Goal: Information Seeking & Learning: Learn about a topic

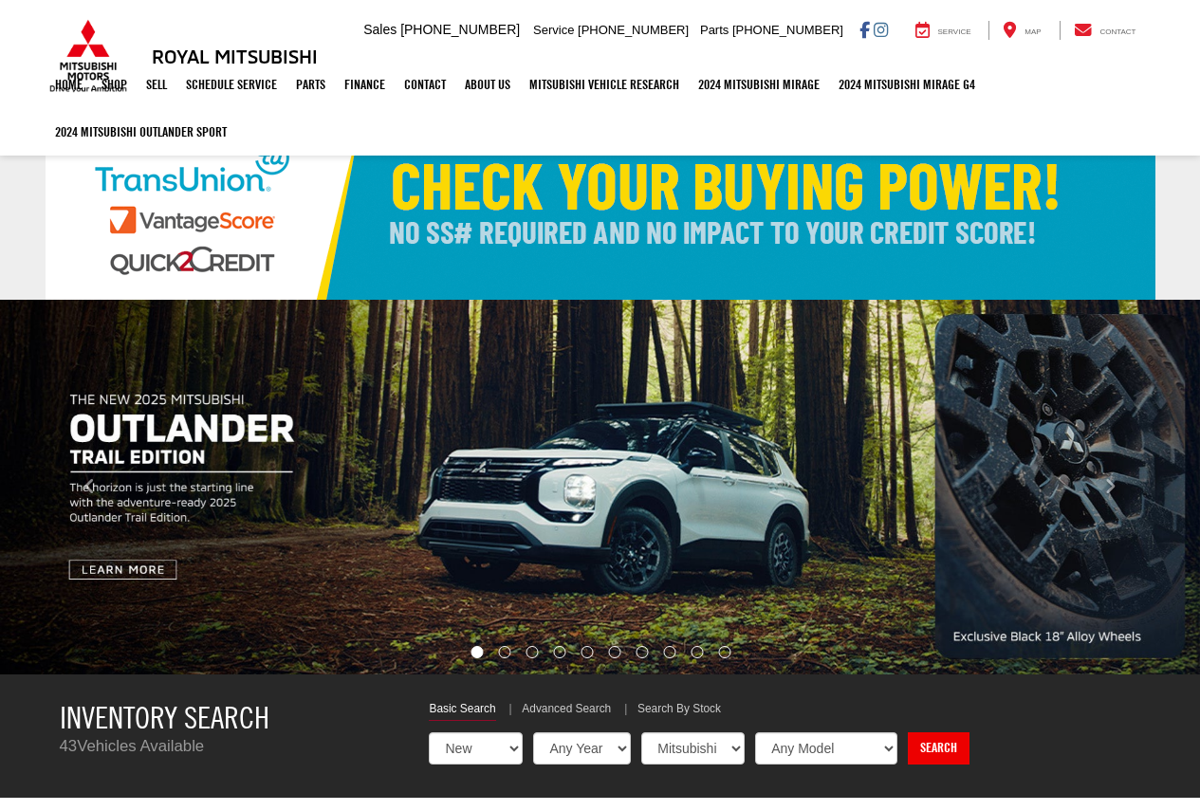
select select "Mitsubishi"
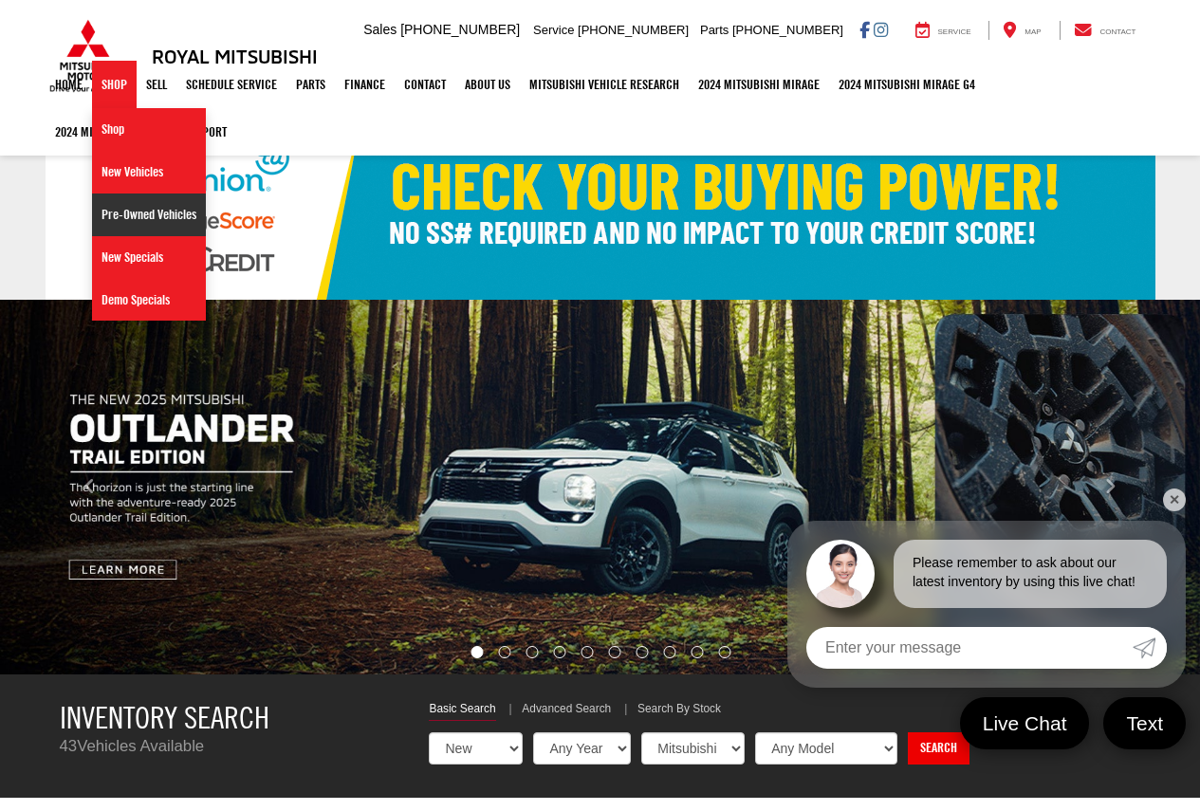
click at [140, 219] on link "Pre-Owned Vehicles" at bounding box center [149, 215] width 114 height 43
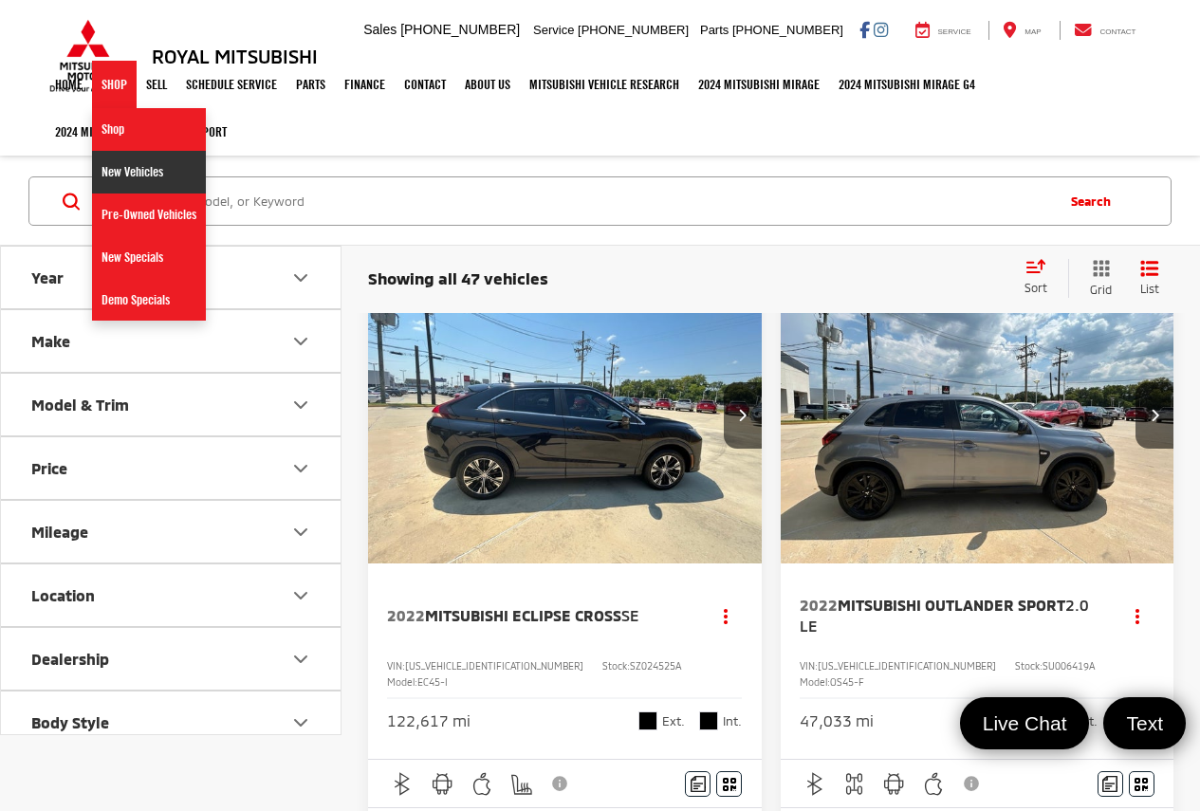
click at [127, 164] on link "New Vehicles" at bounding box center [149, 172] width 114 height 43
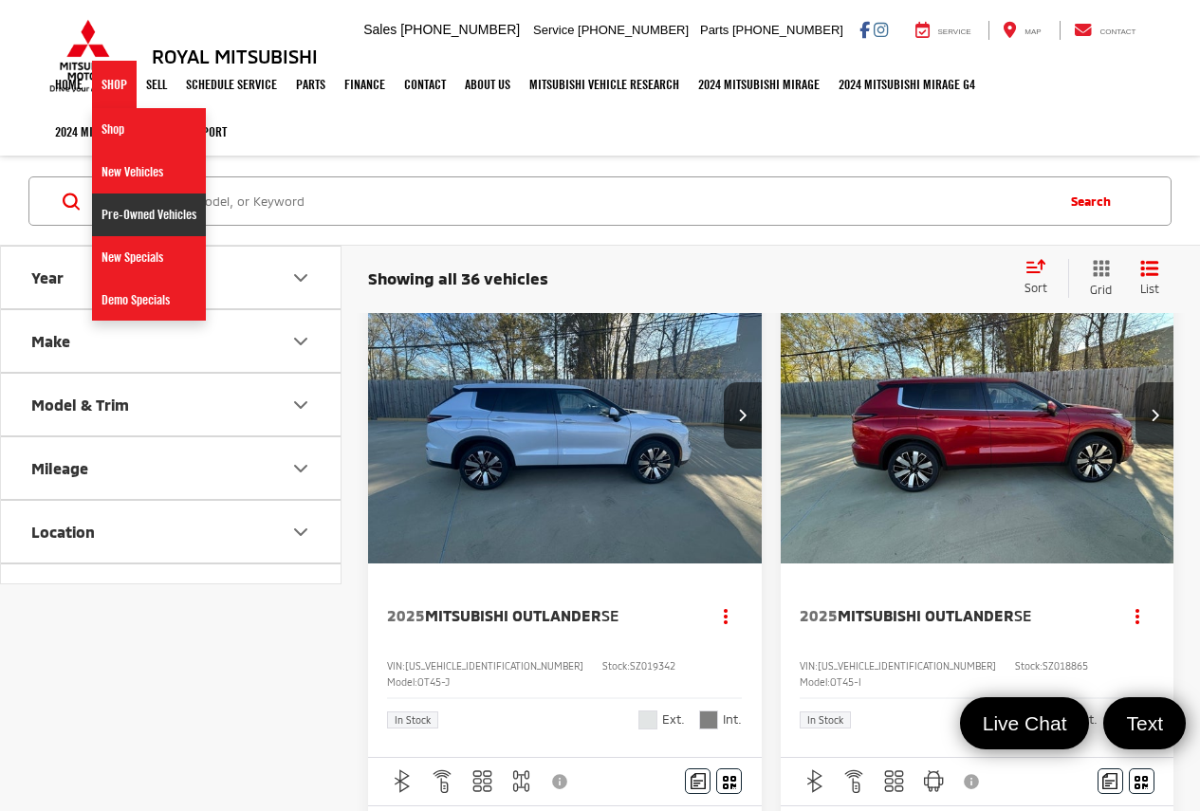
click at [146, 220] on link "Pre-Owned Vehicles" at bounding box center [149, 215] width 114 height 43
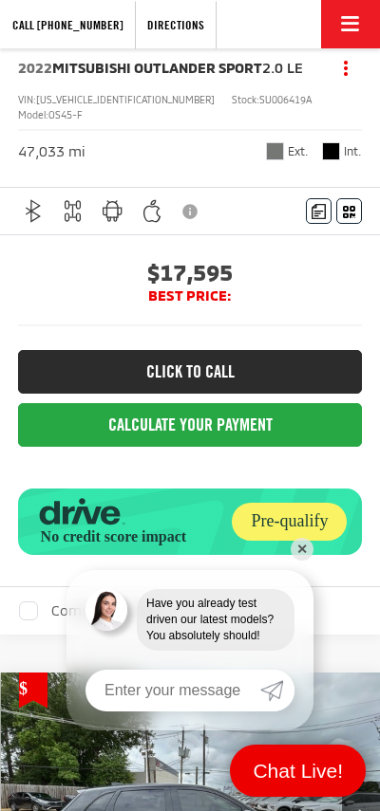
scroll to position [443, 0]
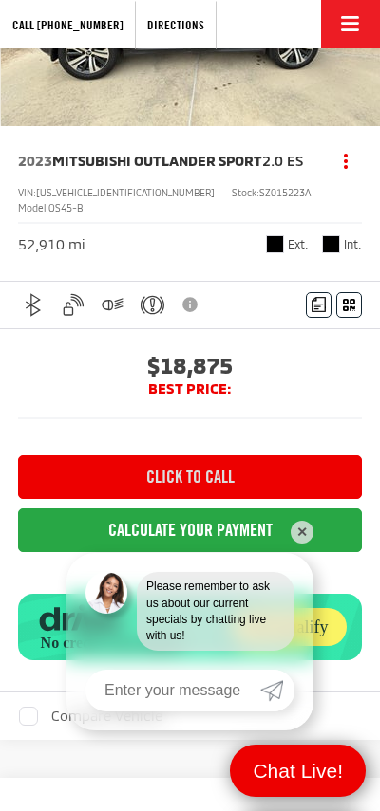
scroll to position [1286, 0]
